Goal: Check status: Check status

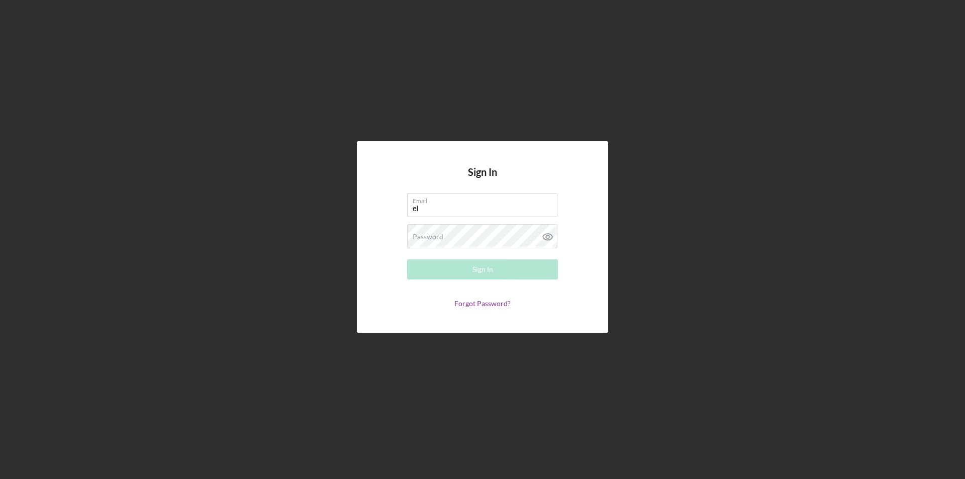
type input "[PERSON_NAME][EMAIL_ADDRESS][PERSON_NAME][DOMAIN_NAME]"
click at [505, 235] on div "Password Required" at bounding box center [482, 236] width 151 height 25
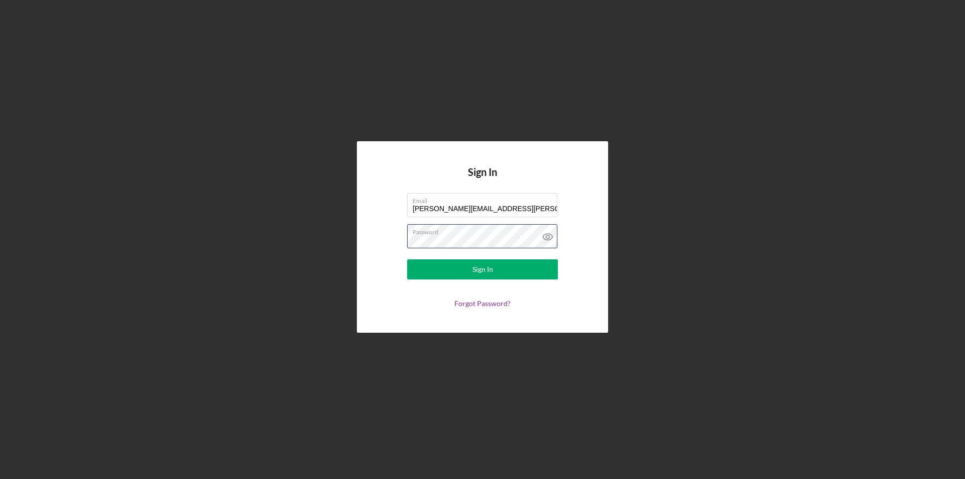
click at [407, 259] on button "Sign In" at bounding box center [482, 269] width 151 height 20
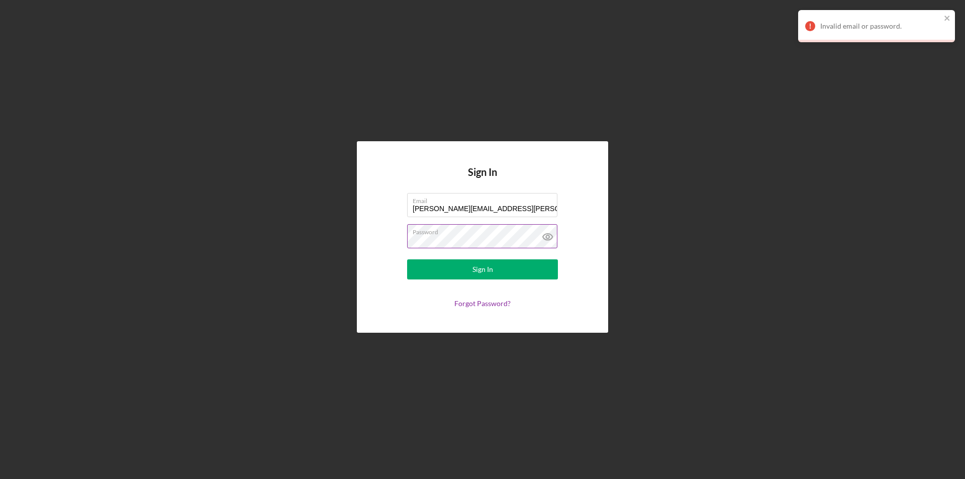
click at [545, 239] on icon at bounding box center [547, 236] width 25 height 25
click at [407, 259] on button "Sign In" at bounding box center [482, 269] width 151 height 20
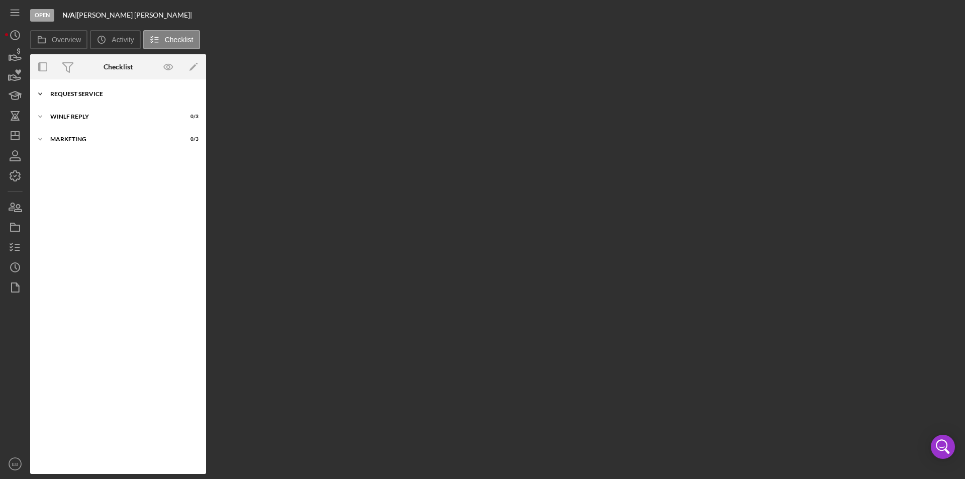
click at [98, 90] on div "Icon/Expander Request Service 0 / 1" at bounding box center [118, 94] width 176 height 20
click at [99, 113] on div "Request Form" at bounding box center [121, 115] width 130 height 8
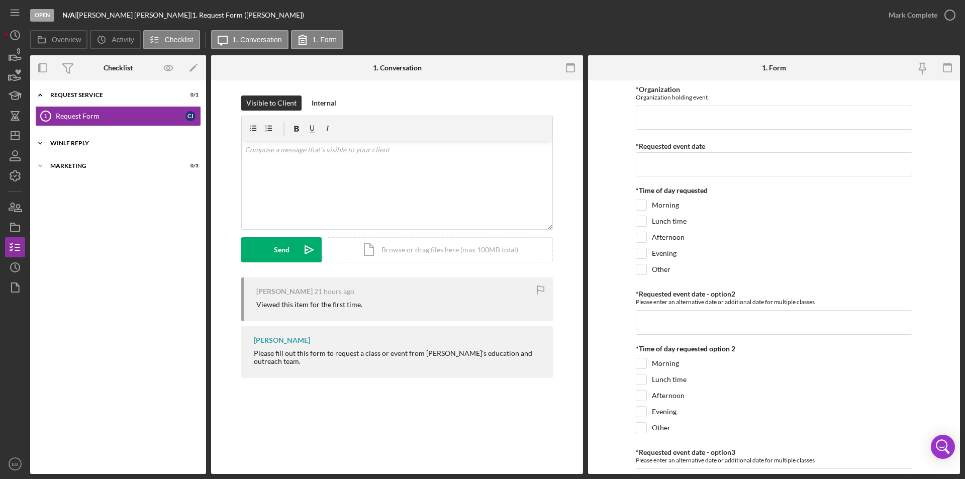
click at [96, 144] on div "WINLF Reply" at bounding box center [121, 143] width 143 height 6
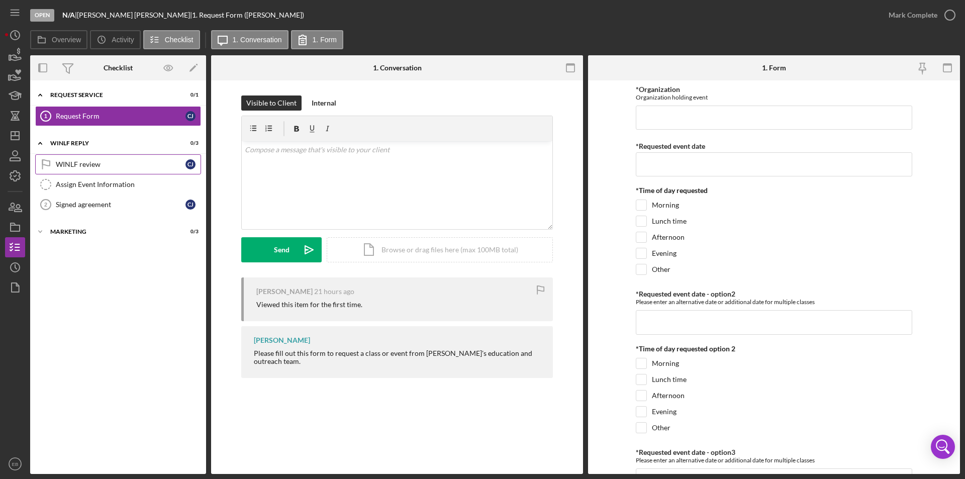
click at [95, 163] on div "WINLF review" at bounding box center [121, 164] width 130 height 8
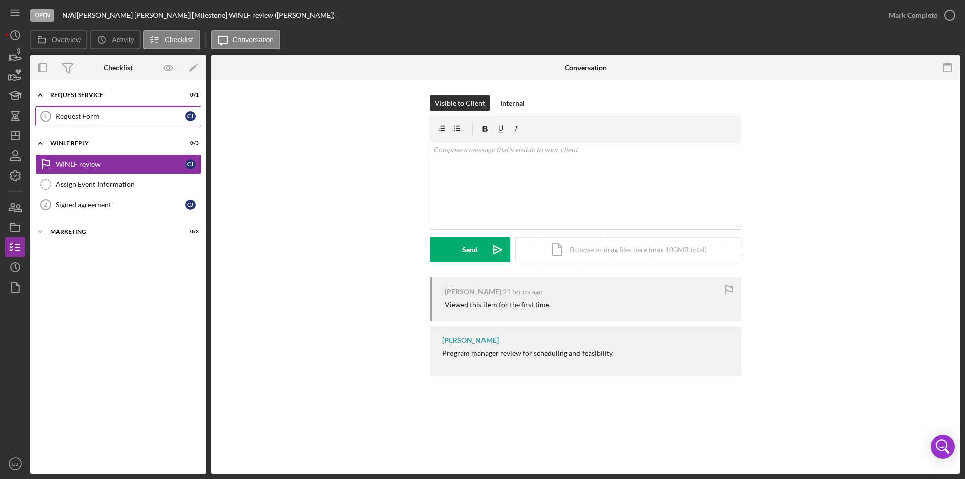
click at [91, 116] on div "Request Form" at bounding box center [121, 116] width 130 height 8
